Goal: Task Accomplishment & Management: Use online tool/utility

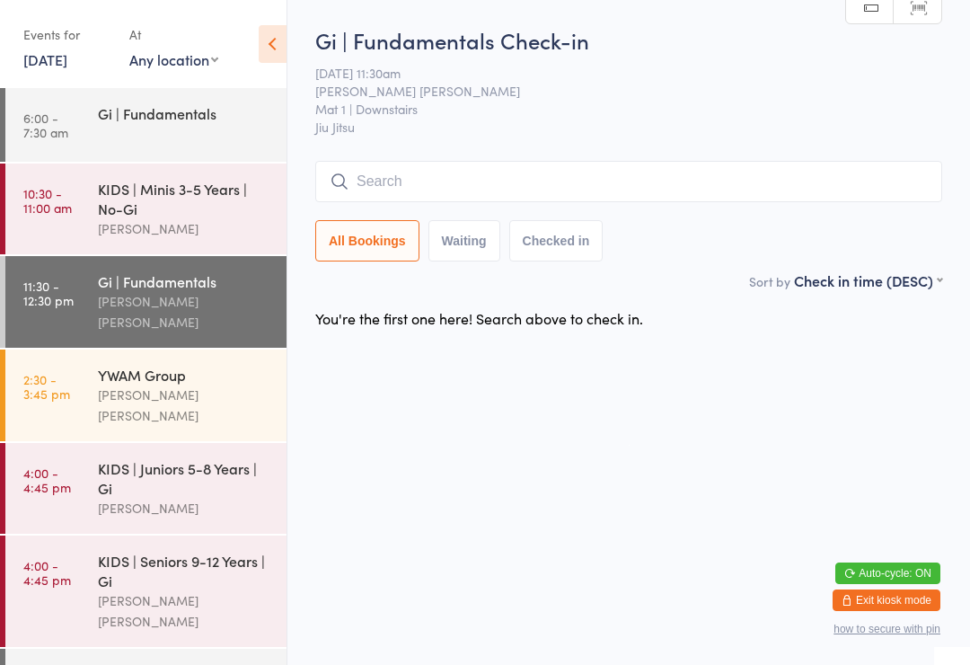
click at [164, 178] on div "KIDS | Minis 3-5 Years | No-[PERSON_NAME]" at bounding box center [192, 209] width 189 height 91
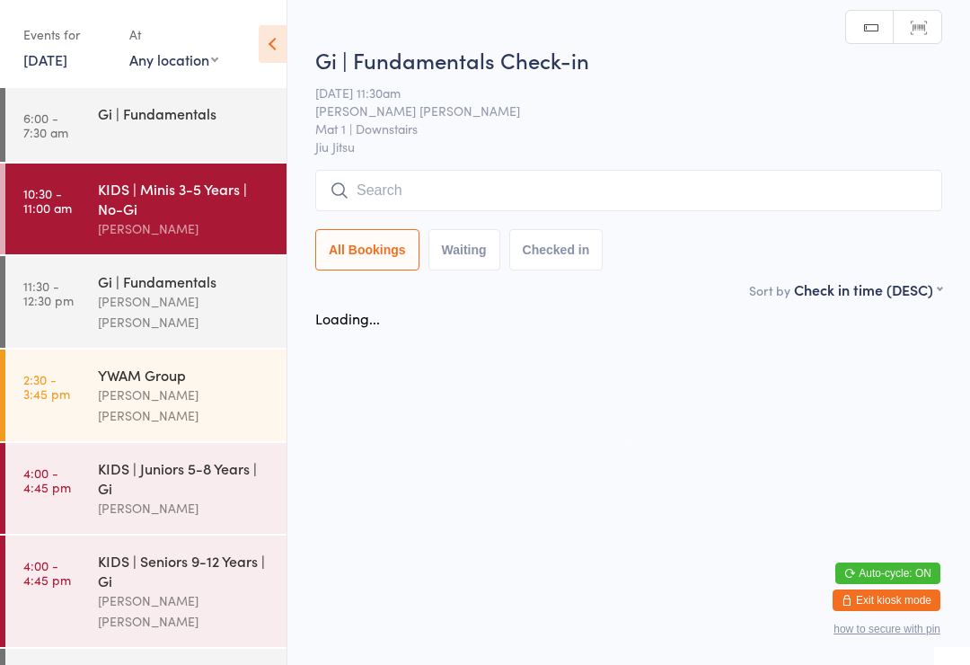
click at [136, 109] on div "Gi | Fundamentals" at bounding box center [184, 113] width 173 height 20
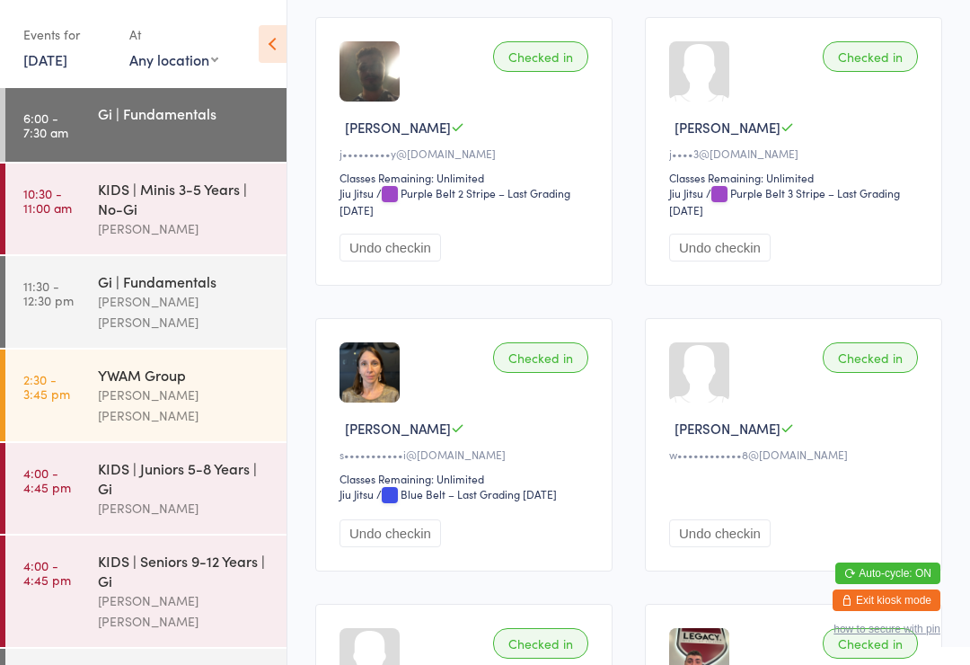
scroll to position [1180, 0]
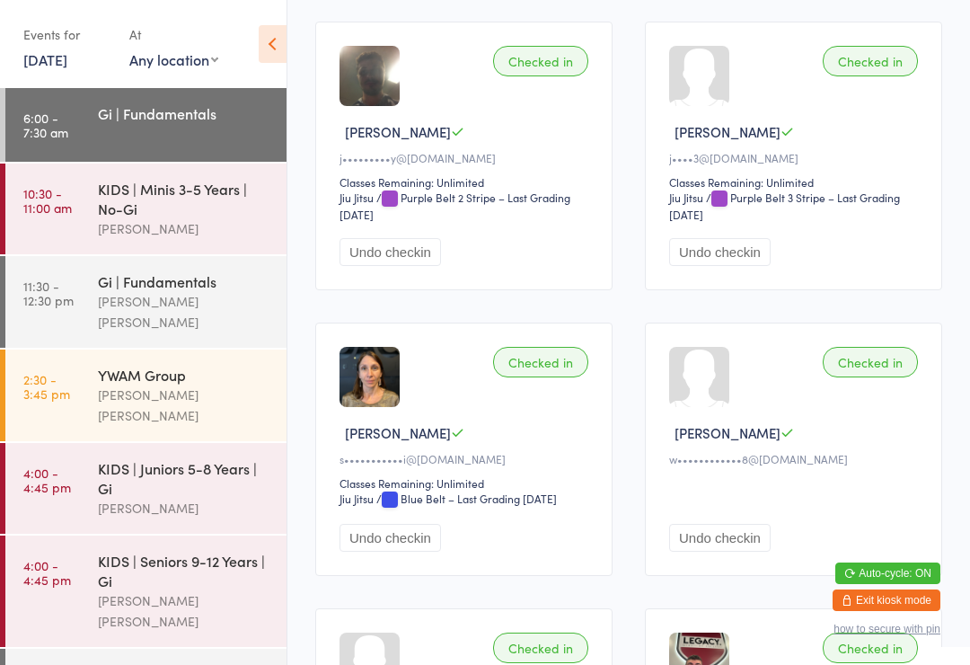
click at [94, 285] on link "11:30 - 12:30 pm Gi | Fundamentals [PERSON_NAME] [PERSON_NAME]" at bounding box center [145, 302] width 281 height 92
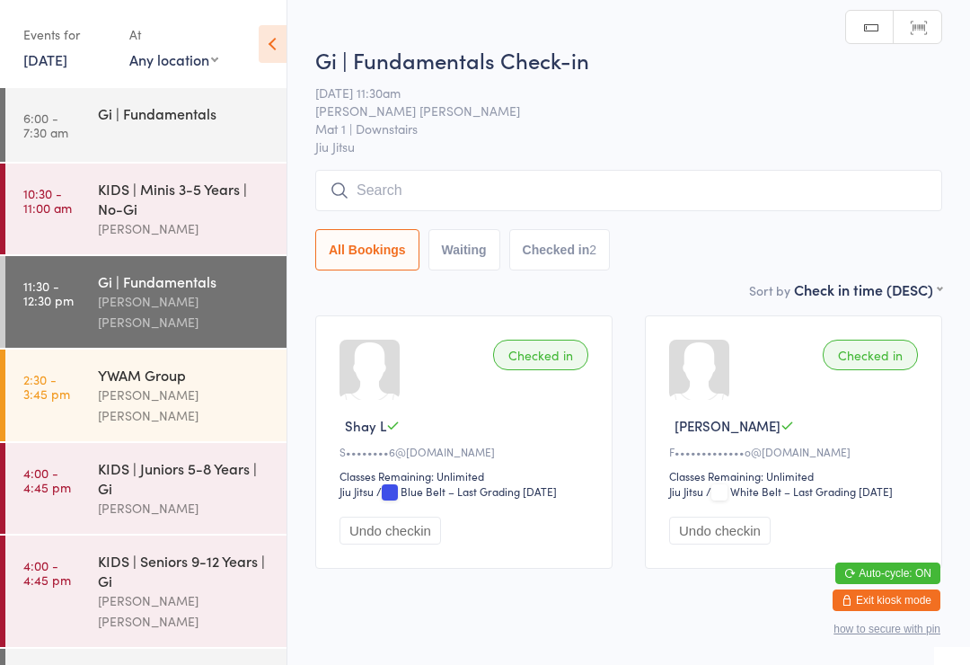
click at [487, 198] on input "search" at bounding box center [628, 190] width 627 height 41
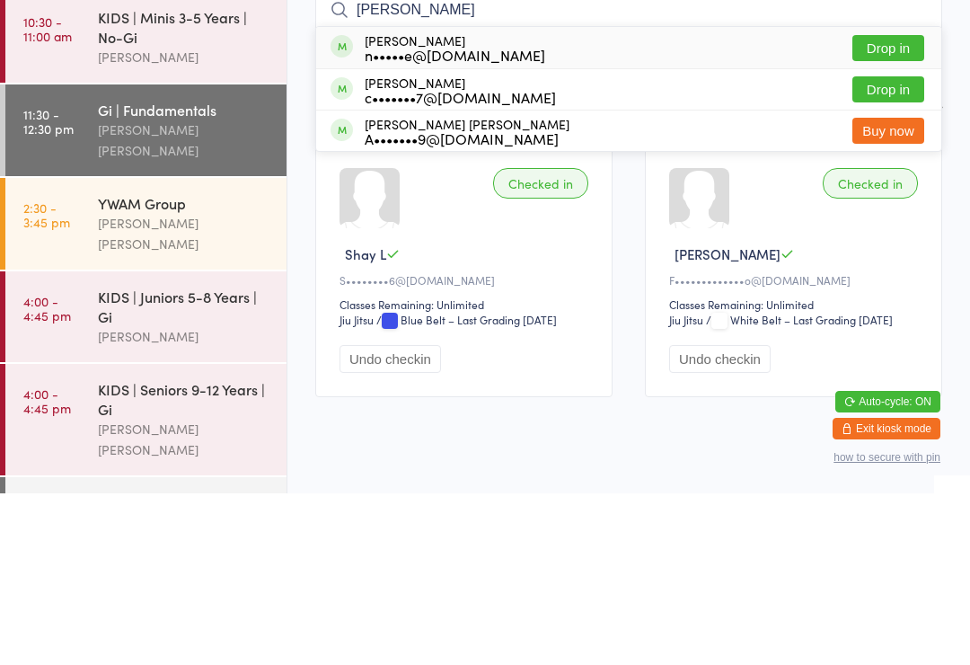
type input "[PERSON_NAME]"
click at [900, 248] on button "Drop in" at bounding box center [889, 261] width 72 height 26
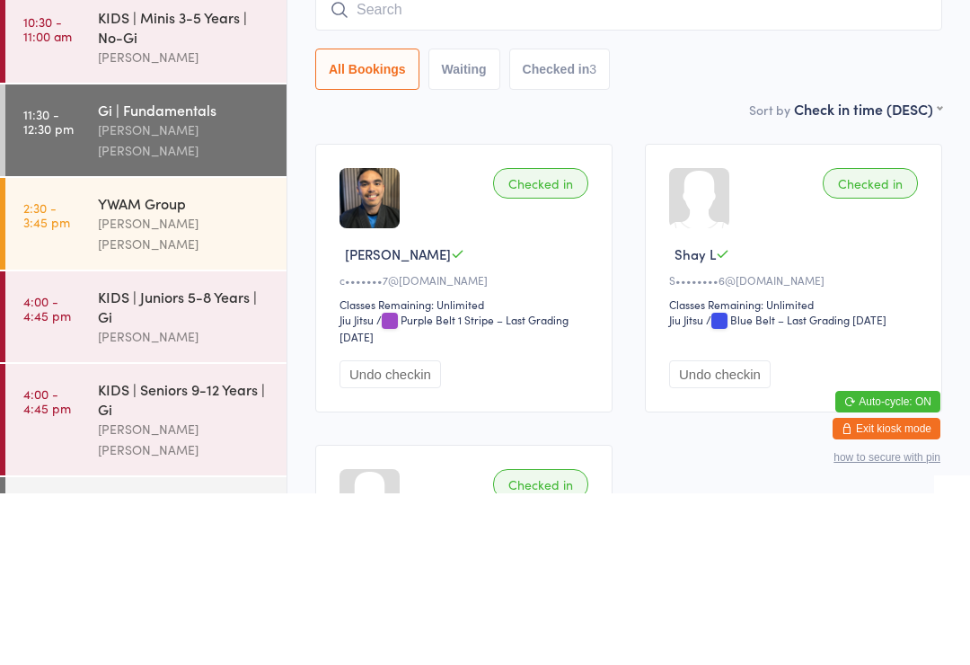
click at [691, 100] on div "Gi | Fundamentals Check-in [DATE] 11:30am [PERSON_NAME] [PERSON_NAME] Mat 1 | D…" at bounding box center [628, 147] width 627 height 245
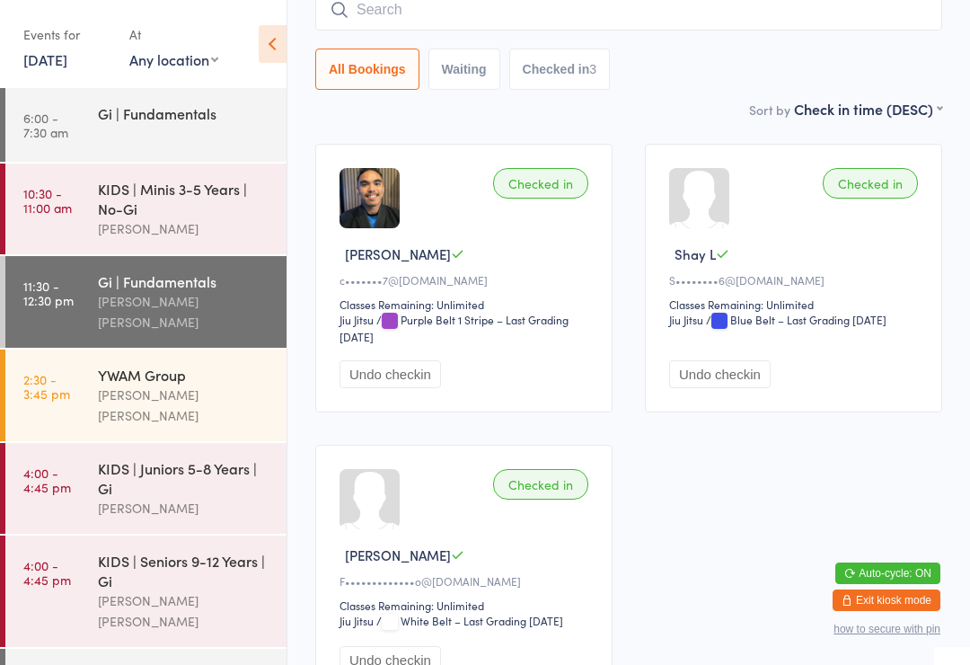
click at [513, 20] on input "search" at bounding box center [628, 9] width 627 height 41
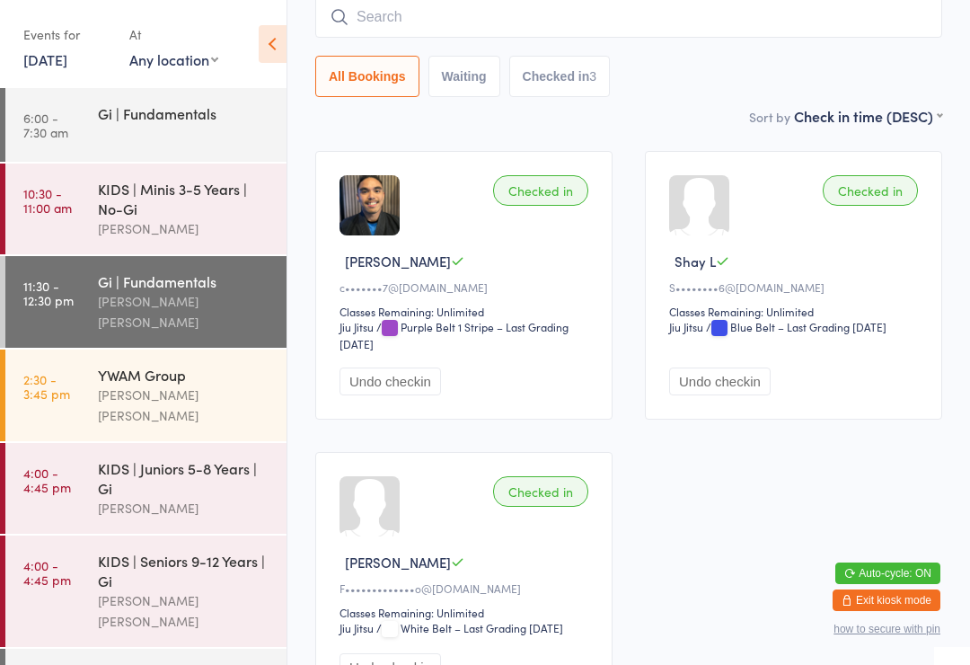
scroll to position [163, 0]
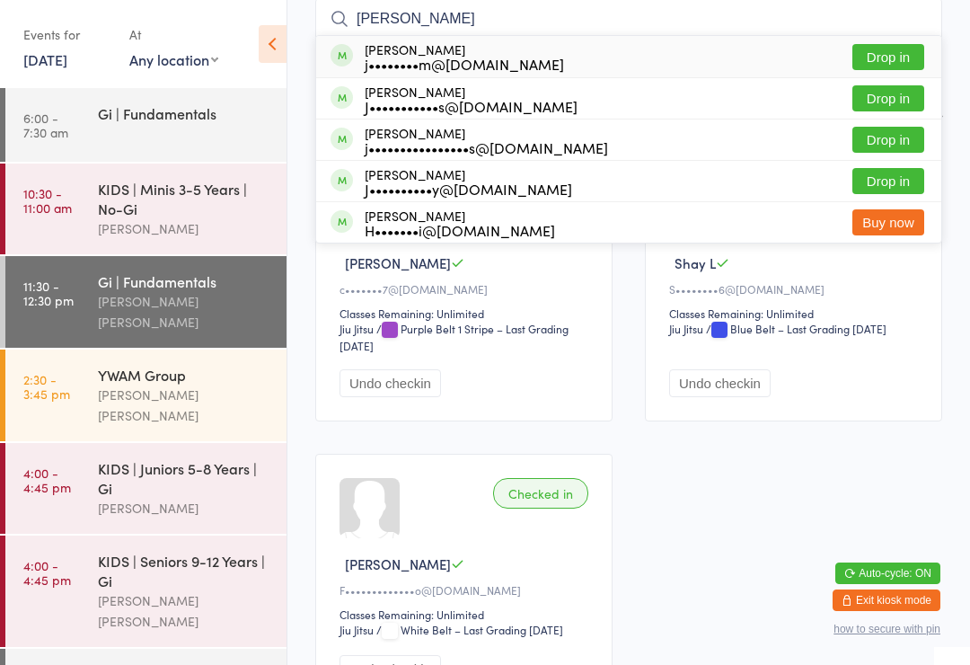
type input "[PERSON_NAME]"
click at [482, 102] on div "J•••••••••••s@[DOMAIN_NAME]" at bounding box center [471, 106] width 213 height 14
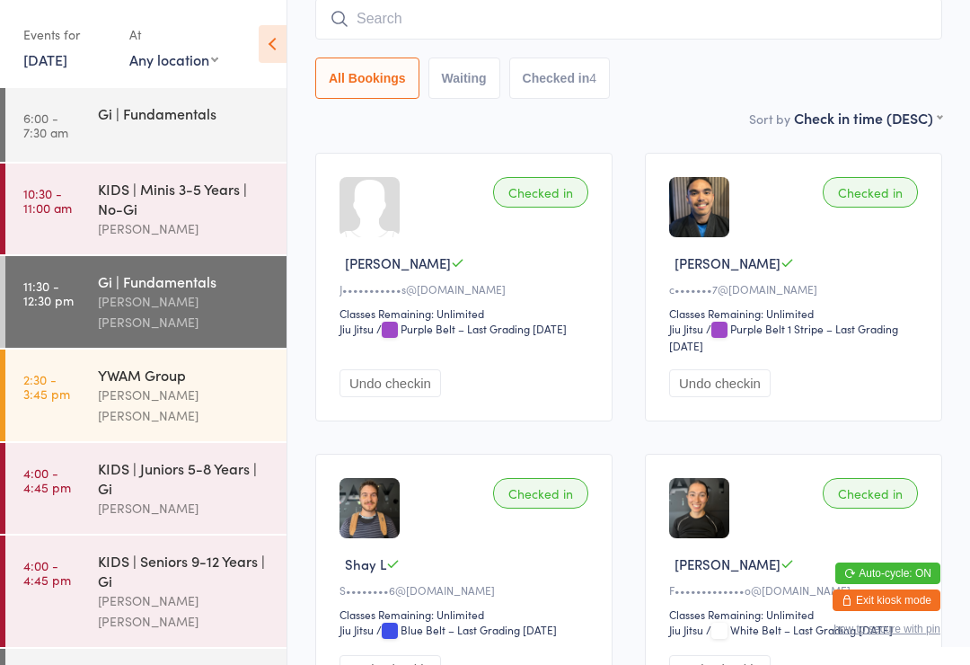
click at [456, 16] on input "search" at bounding box center [628, 18] width 627 height 41
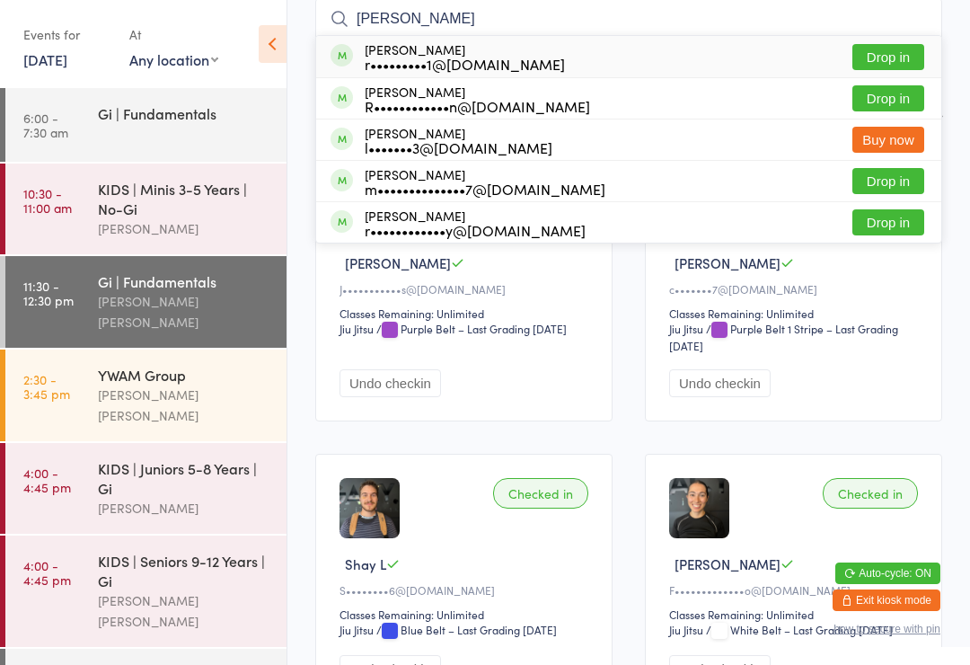
type input "[PERSON_NAME]"
click at [412, 100] on div "R••••••••••••n@[DOMAIN_NAME]" at bounding box center [478, 106] width 226 height 14
